Goal: Find specific fact: Find specific fact

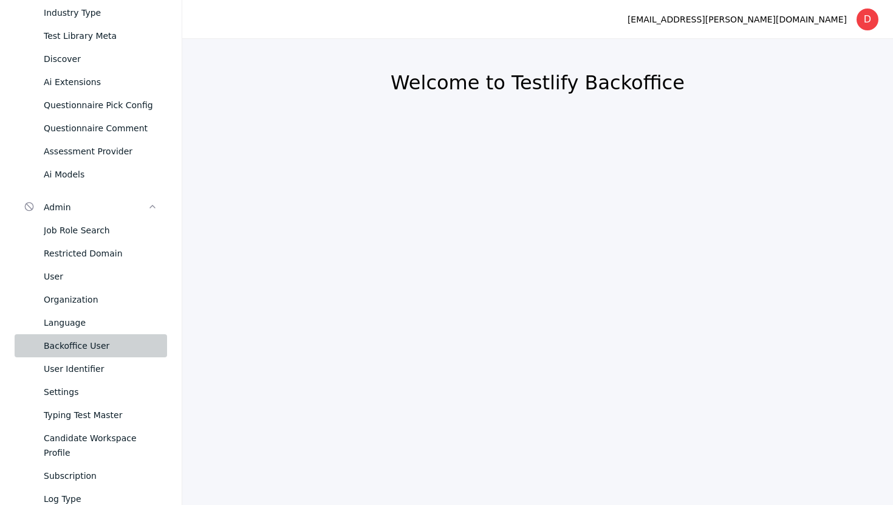
scroll to position [313, 0]
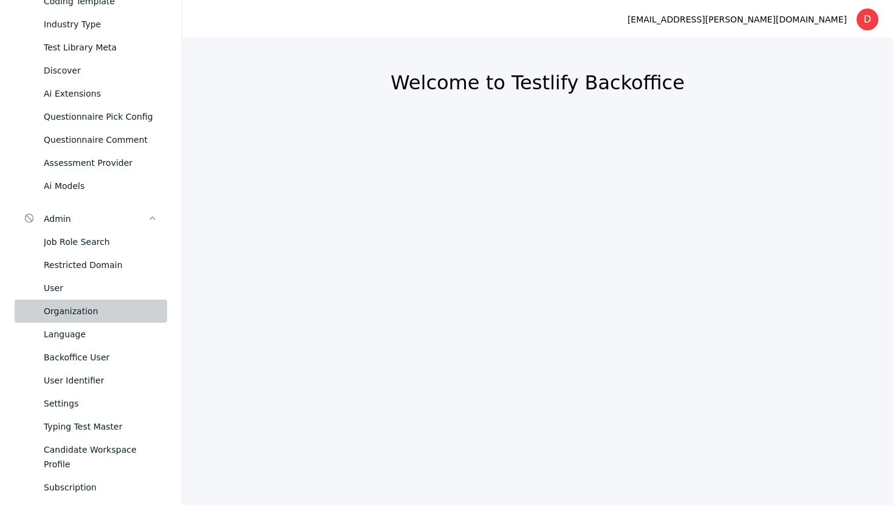
click at [99, 309] on div "Organization" at bounding box center [101, 311] width 114 height 15
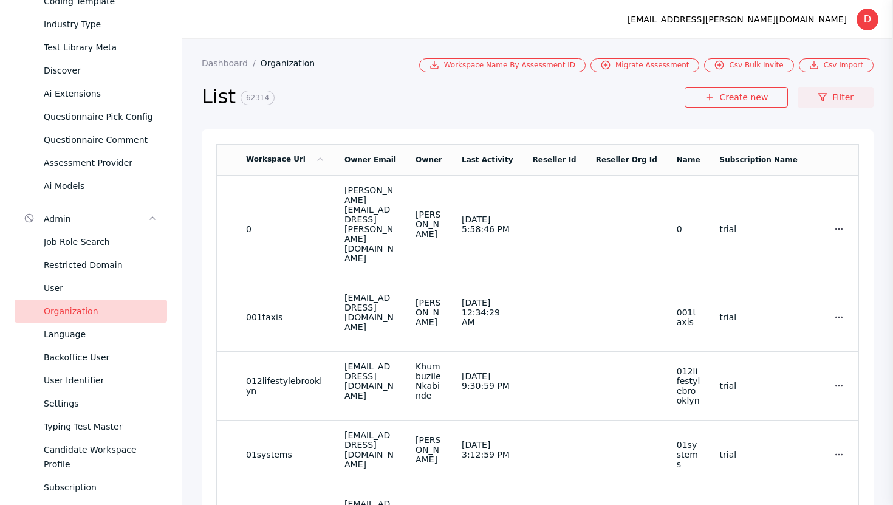
click at [830, 96] on link "Filter" at bounding box center [836, 97] width 76 height 21
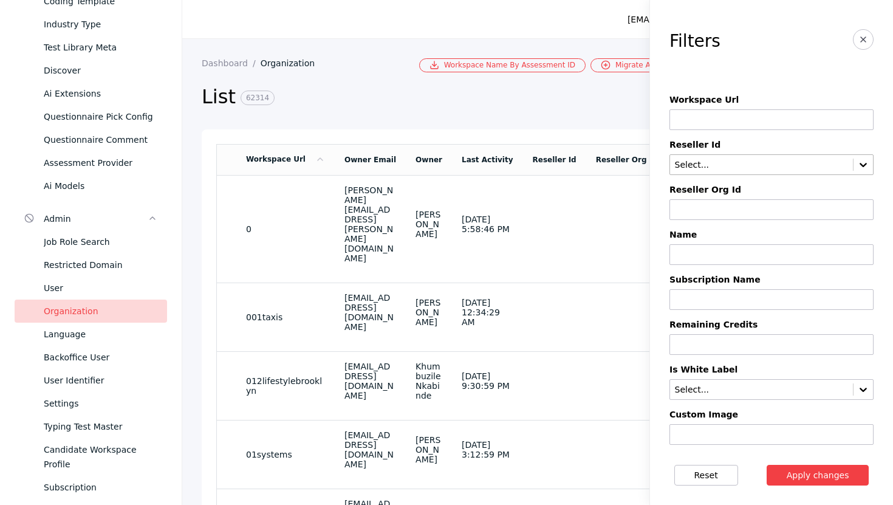
click at [702, 164] on input "text" at bounding box center [762, 165] width 176 height 10
type input "**"
click at [716, 204] on div "Elevatus" at bounding box center [771, 207] width 204 height 17
click at [823, 477] on button "Apply changes" at bounding box center [818, 475] width 103 height 21
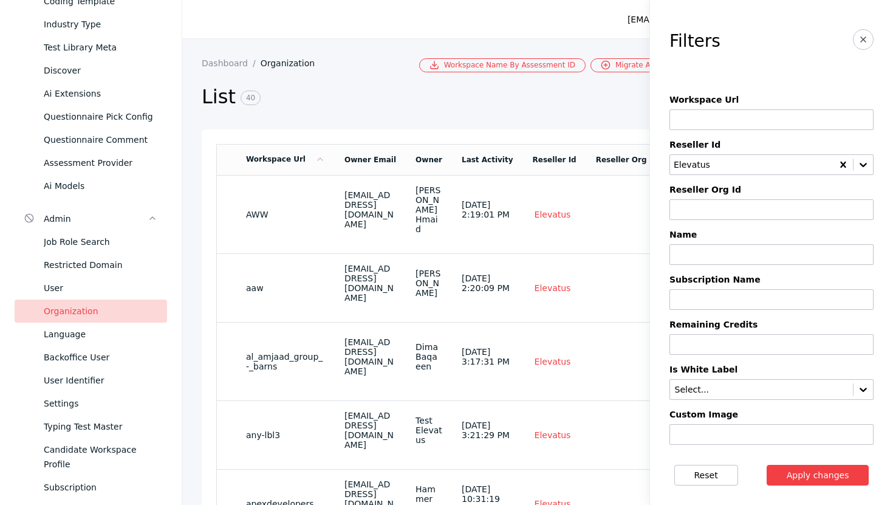
click at [739, 115] on input at bounding box center [771, 119] width 204 height 21
type input "*******"
click at [801, 478] on button "Apply changes" at bounding box center [818, 475] width 103 height 21
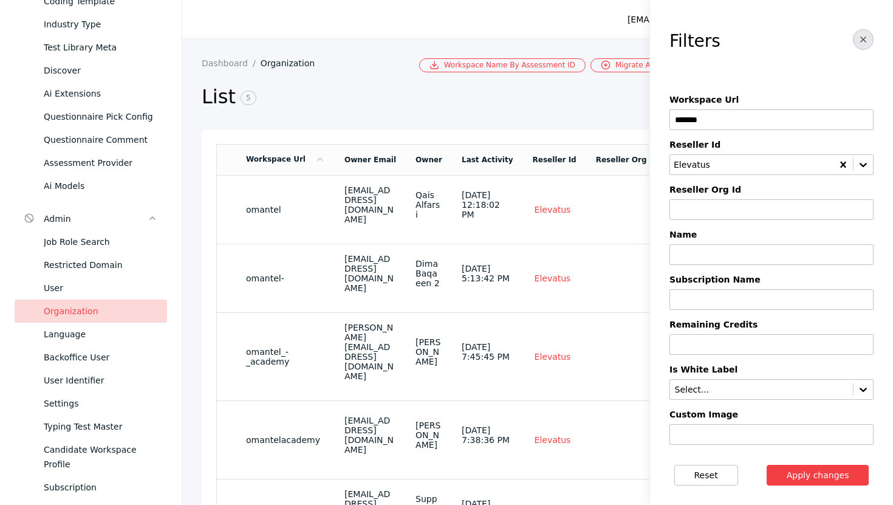
click at [860, 38] on icon "button" at bounding box center [863, 40] width 10 height 10
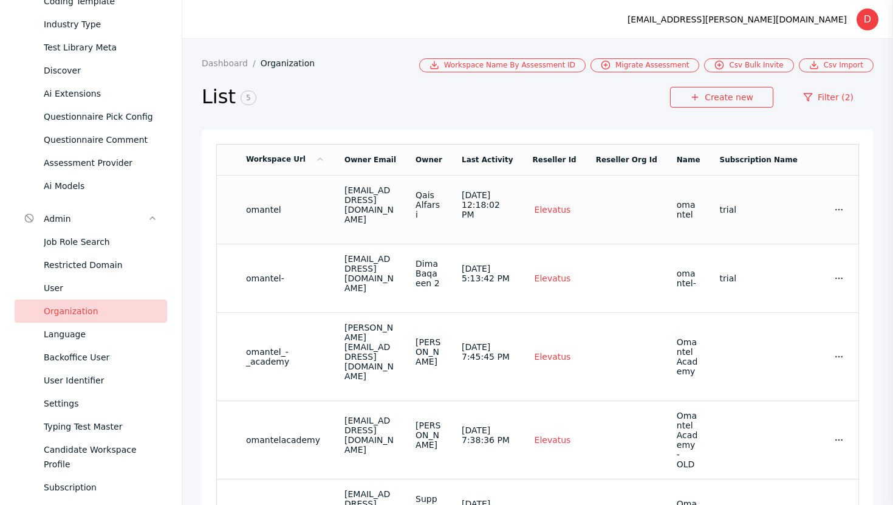
click at [406, 211] on td "Qais Alfarsi" at bounding box center [429, 209] width 46 height 69
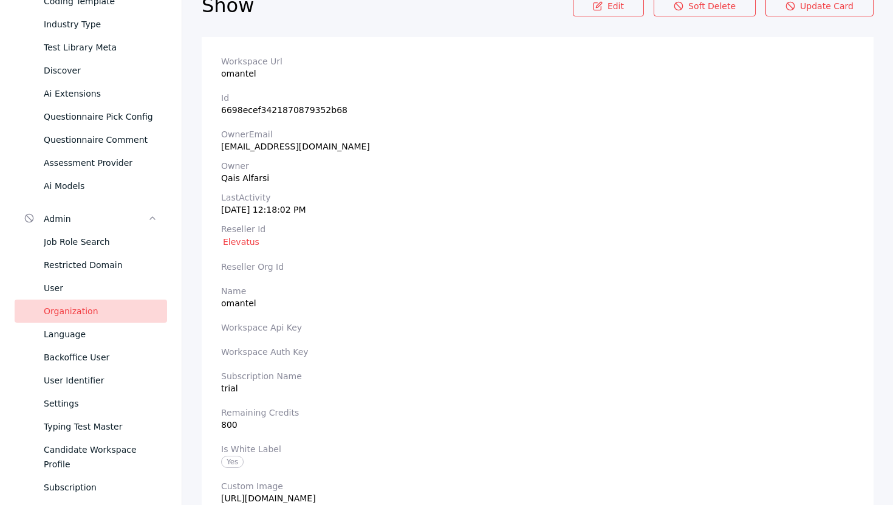
scroll to position [83, 0]
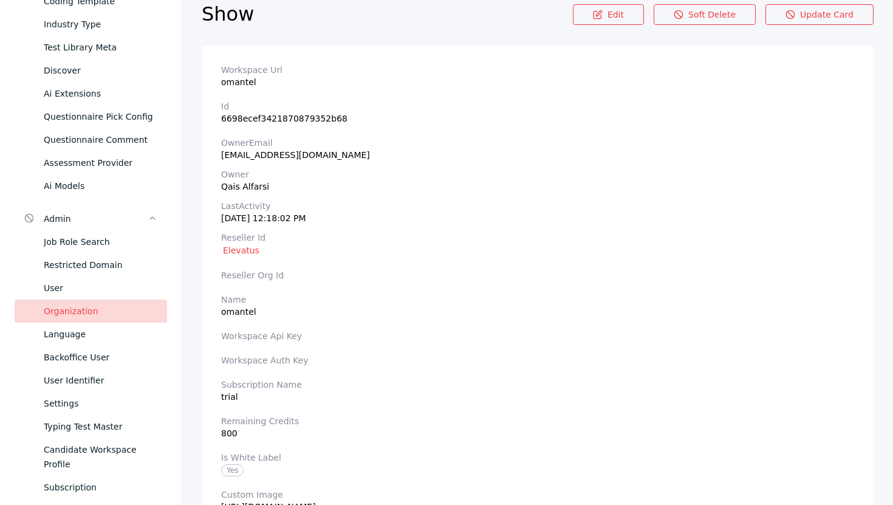
click at [233, 84] on section "Workspace Url omantel" at bounding box center [537, 76] width 633 height 22
copy section "omantel"
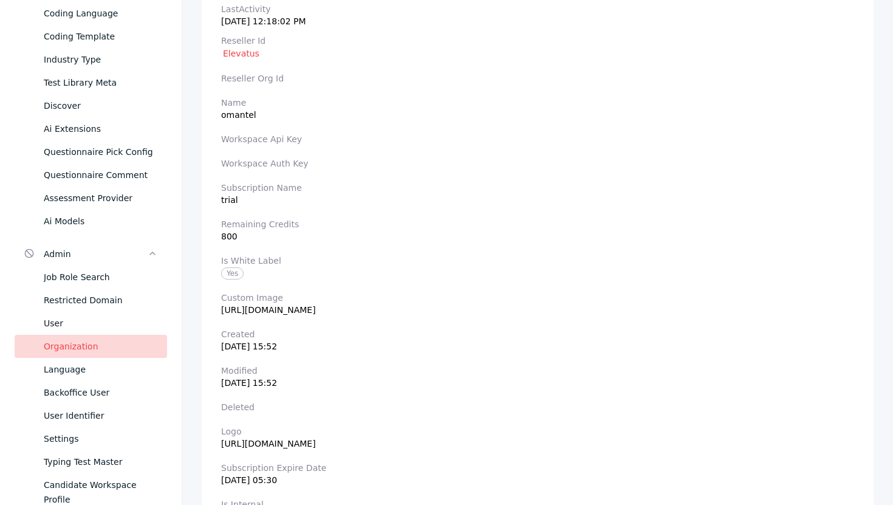
scroll to position [218, 0]
